Goal: Information Seeking & Learning: Learn about a topic

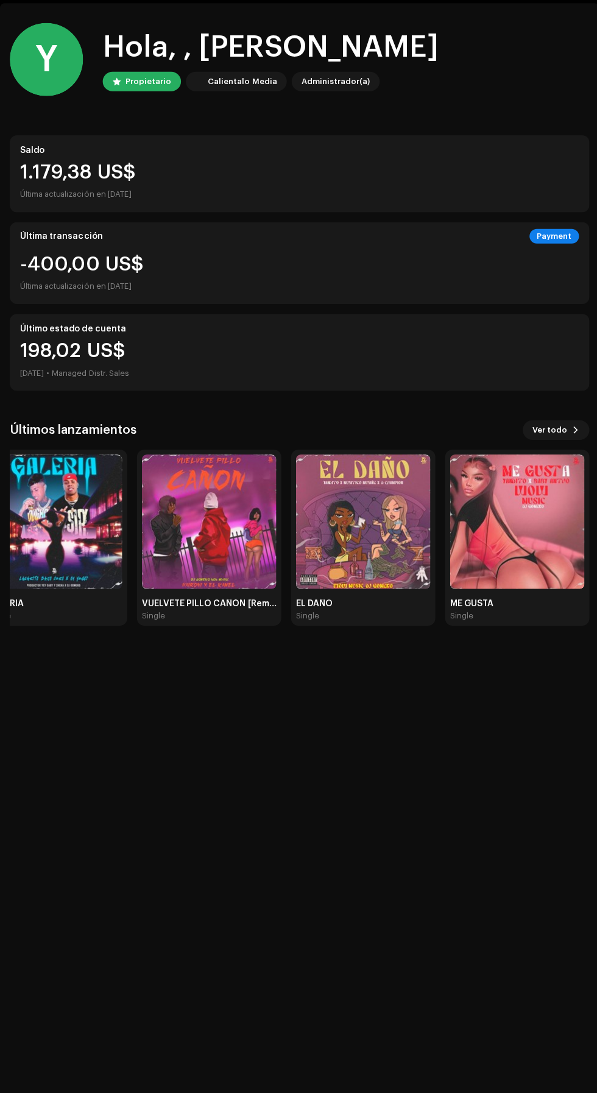
scroll to position [44, 0]
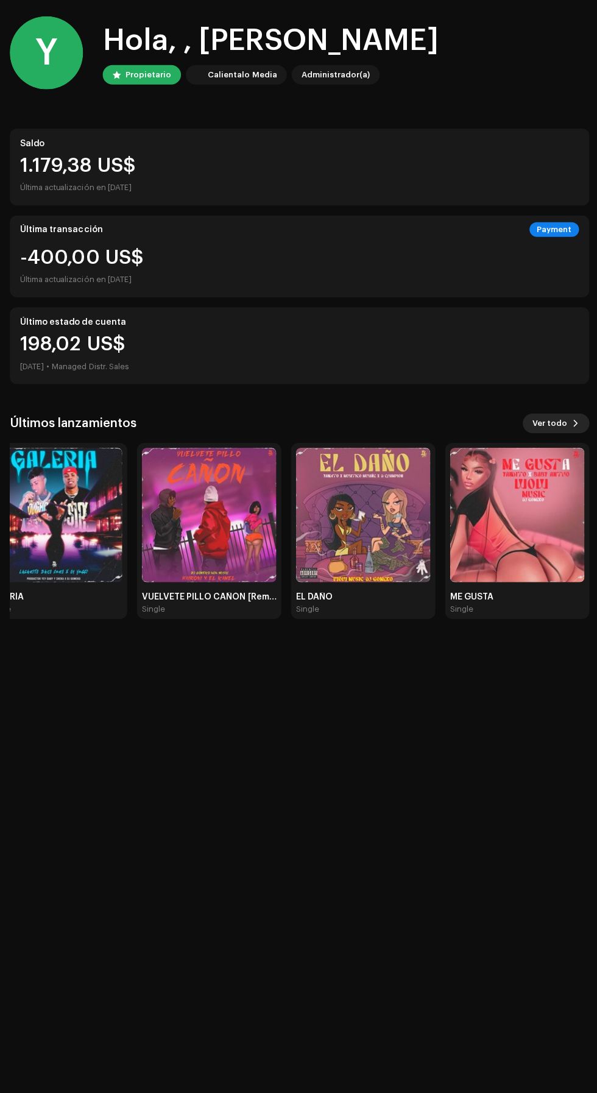
click at [573, 423] on span at bounding box center [573, 425] width 7 height 10
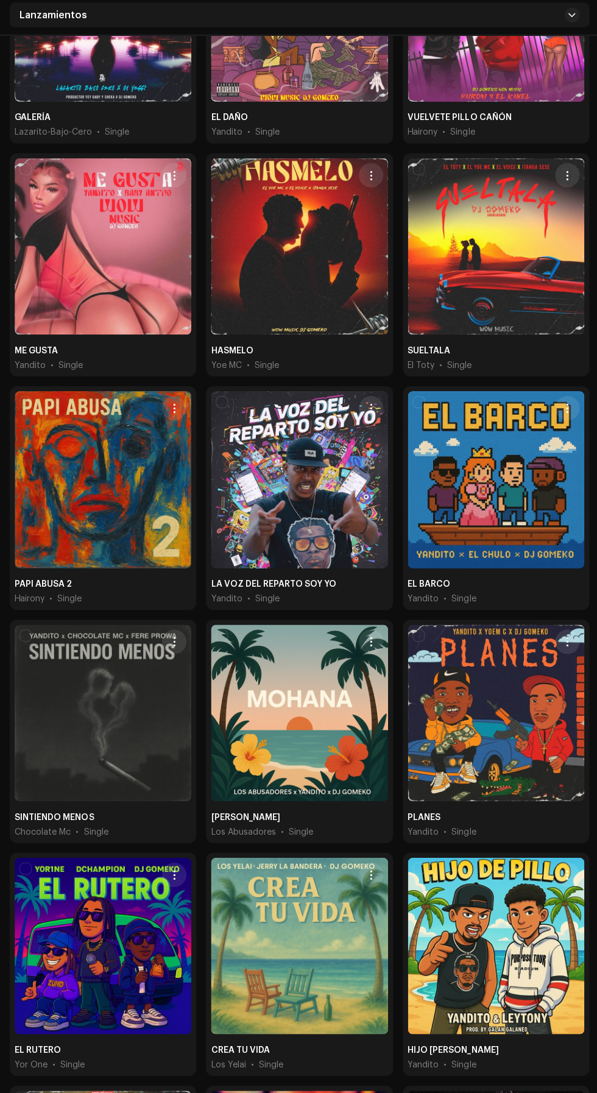
scroll to position [741, 0]
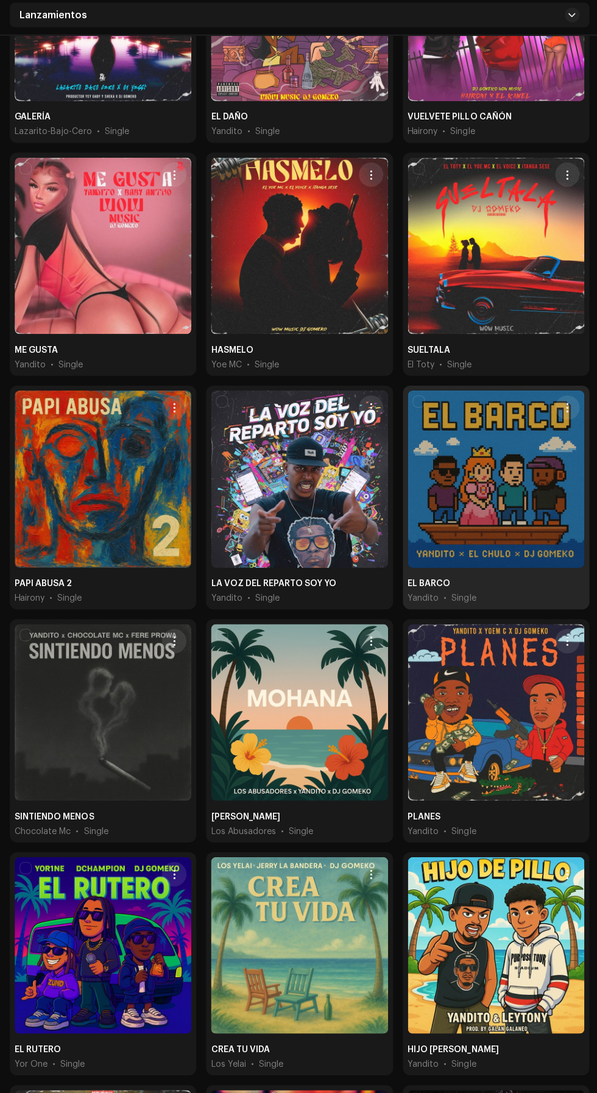
click at [496, 446] on div at bounding box center [494, 481] width 176 height 176
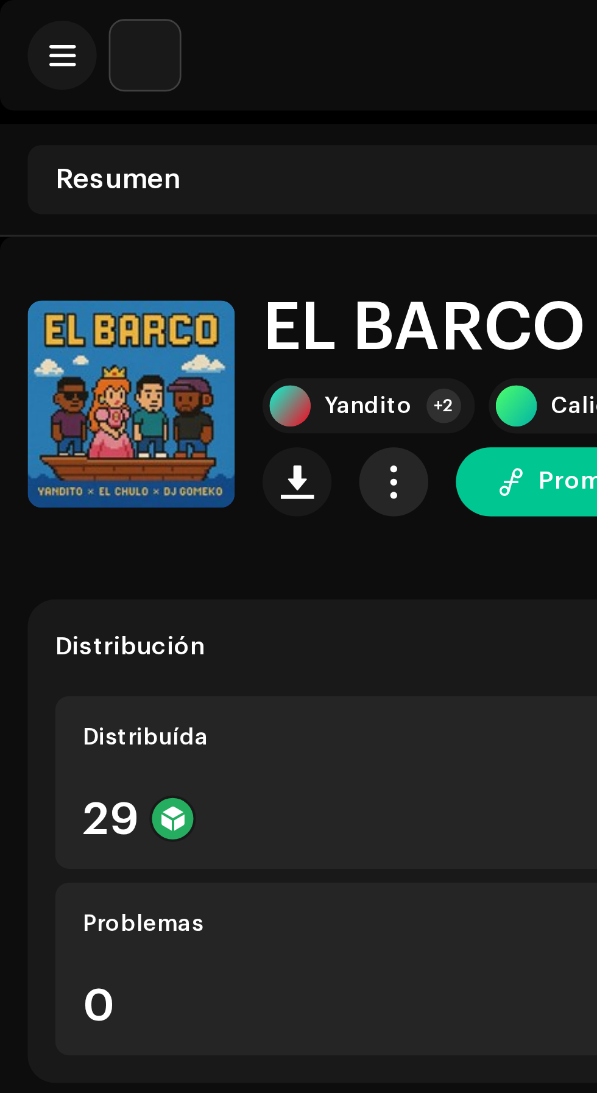
click at [136, 166] on span "button" at bounding box center [139, 170] width 12 height 10
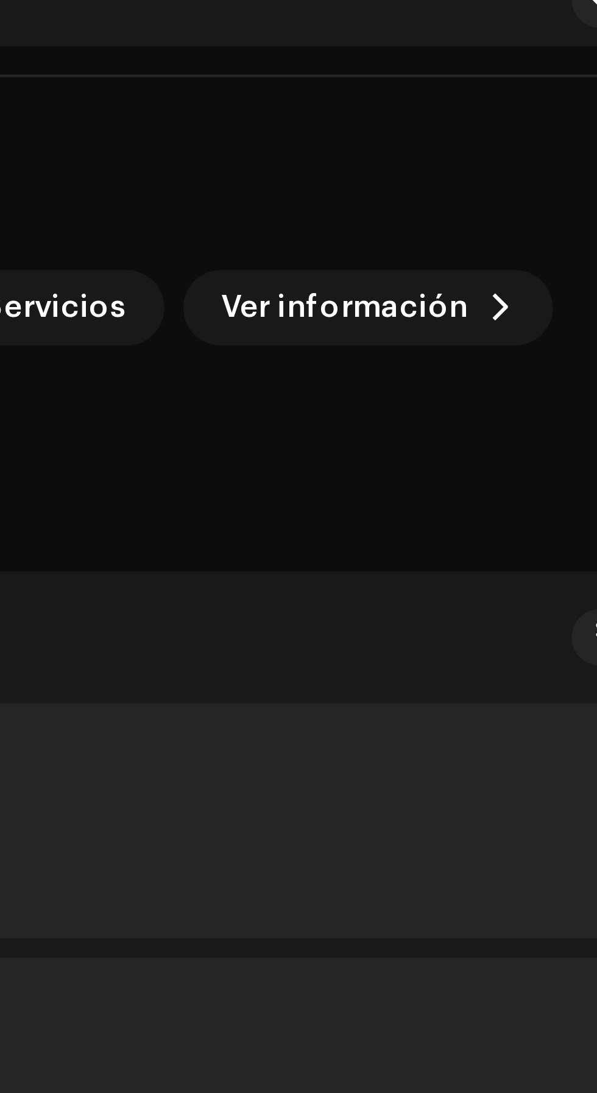
scroll to position [5, 0]
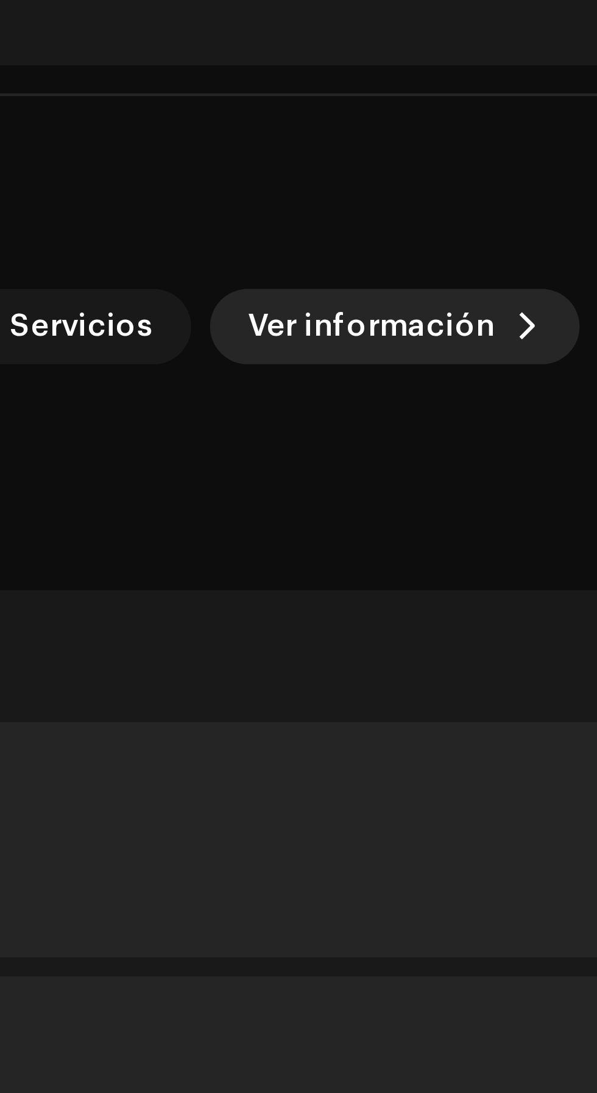
click at [497, 136] on span "Ver información" at bounding box center [504, 138] width 64 height 24
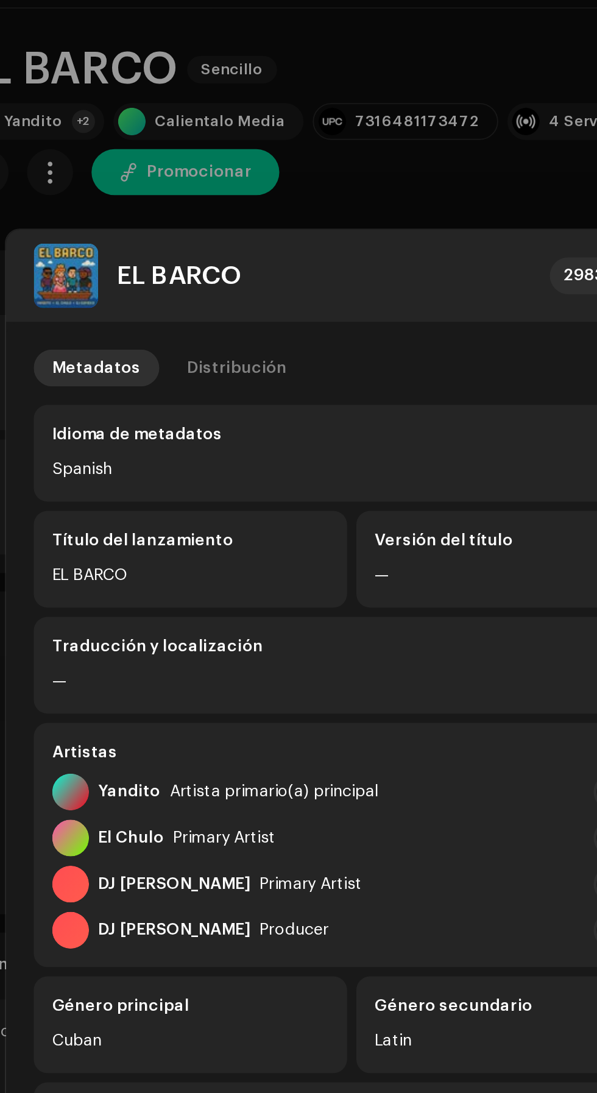
scroll to position [6, 0]
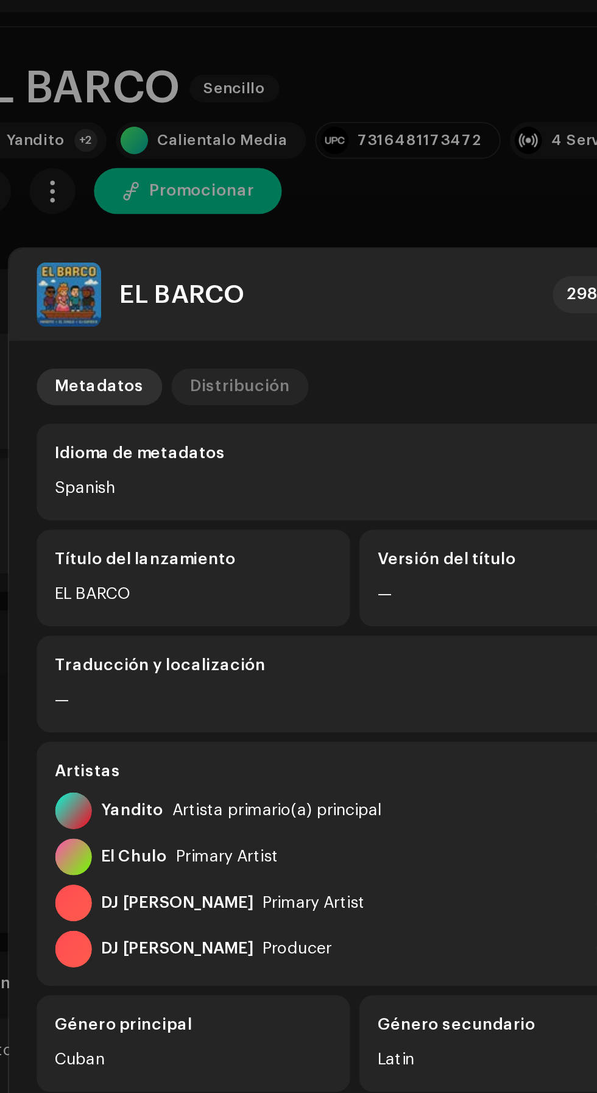
click at [229, 277] on div "Distribución" at bounding box center [237, 267] width 53 height 19
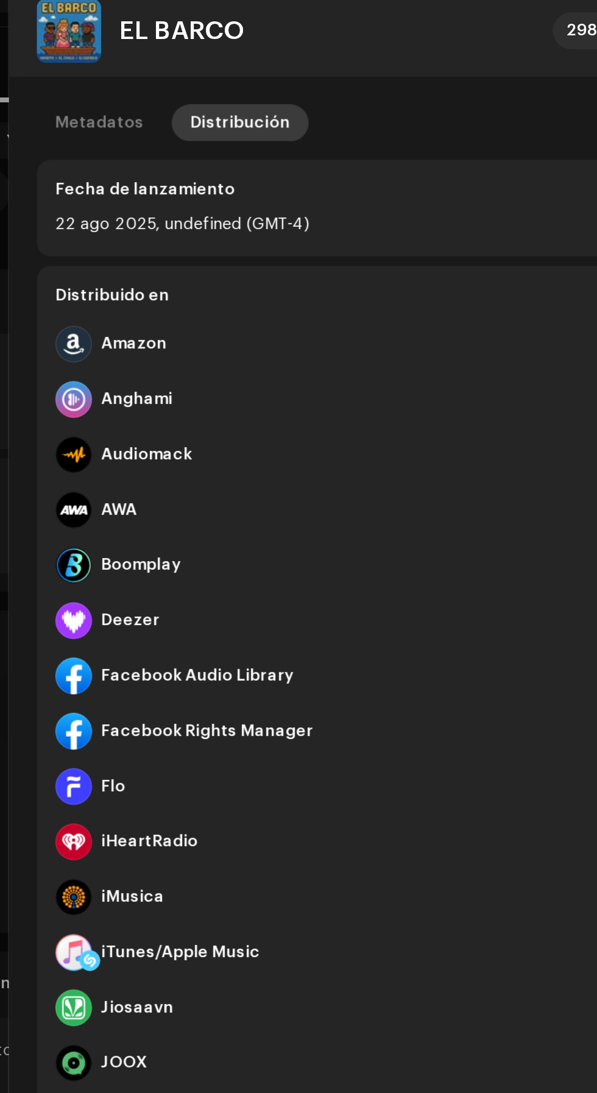
scroll to position [1, 0]
